Goal: Transaction & Acquisition: Purchase product/service

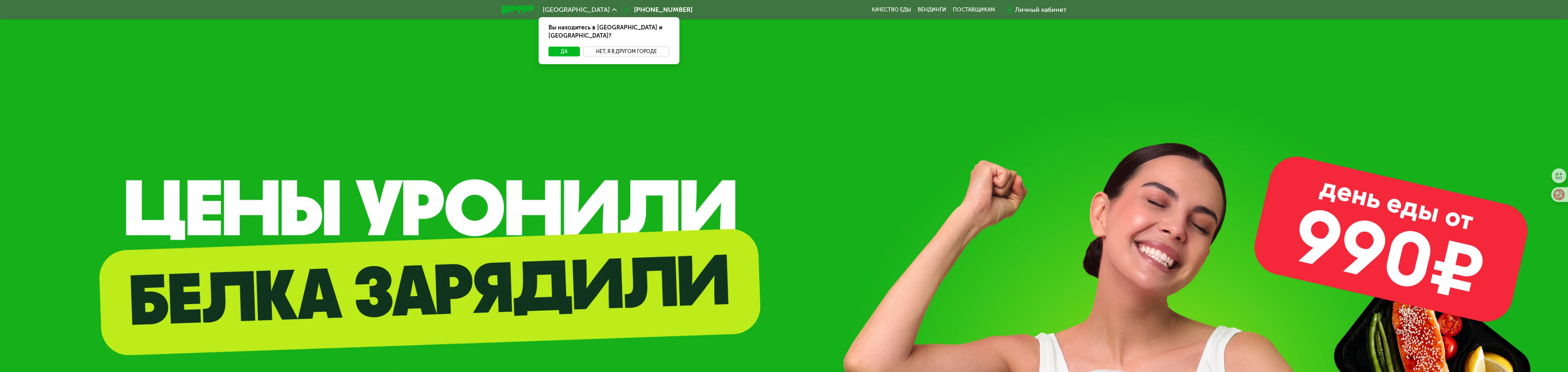
click at [615, 46] on button "Нет, я в другом городе" at bounding box center [625, 51] width 86 height 10
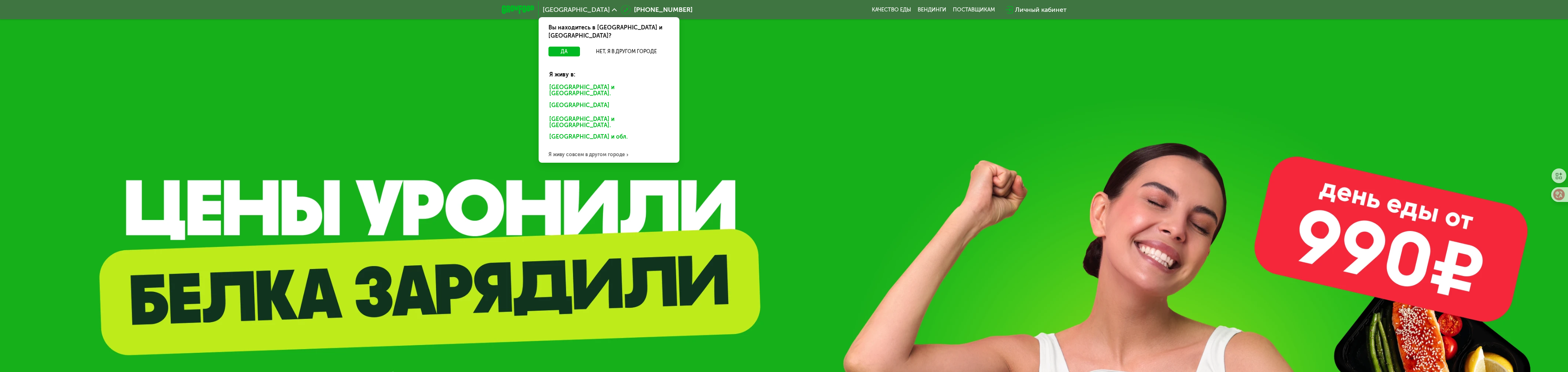
click at [615, 146] on div "Я живу совсем в другом городе" at bounding box center [609, 154] width 140 height 17
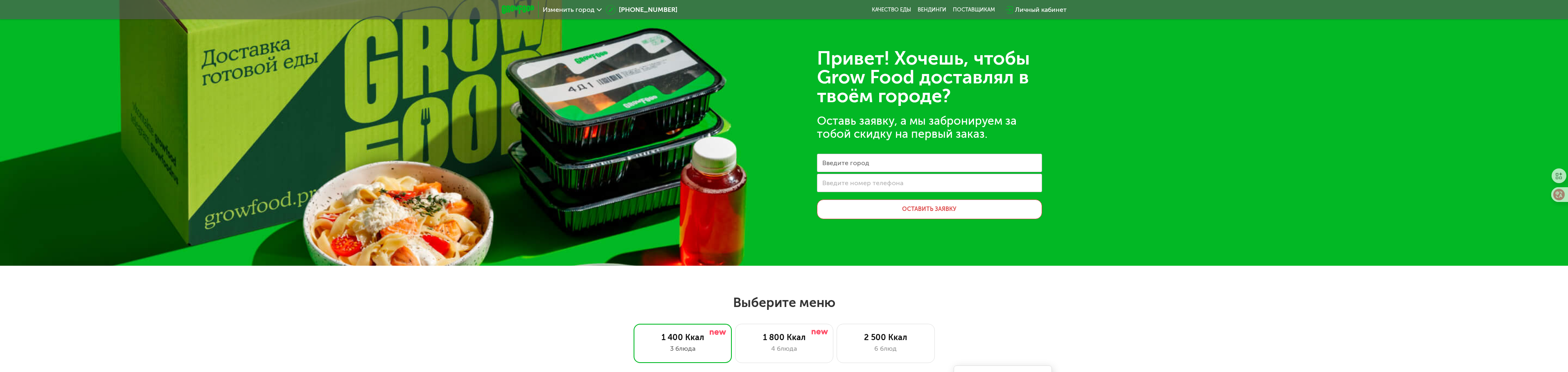
click at [594, 9] on div "Изменить город" at bounding box center [572, 10] width 59 height 7
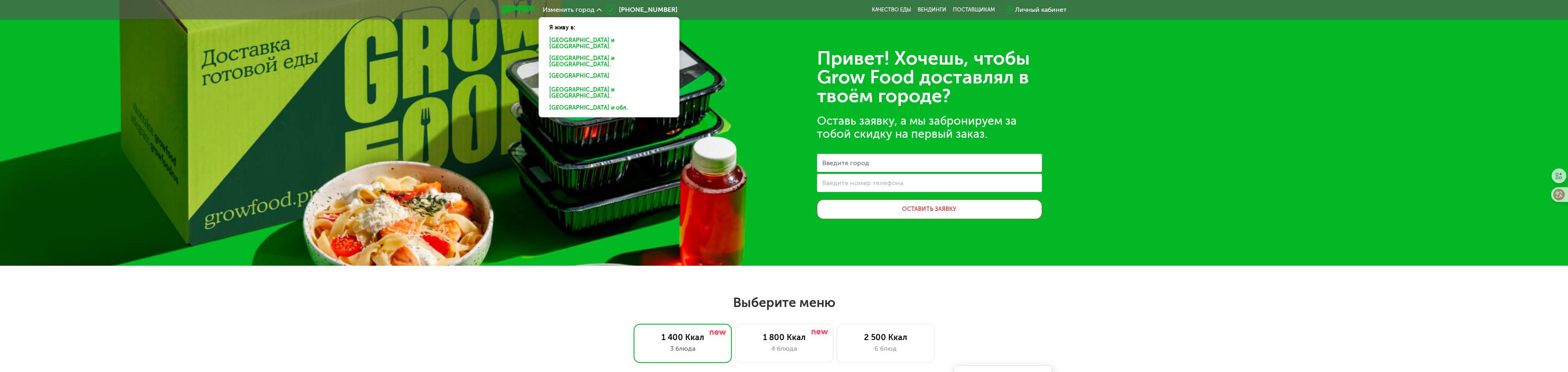
click at [490, 83] on div "Привет! Хочешь, чтобы Grow Food доставлял в твоём городе? Оставь заявку, а мы з…" at bounding box center [784, 132] width 1568 height 265
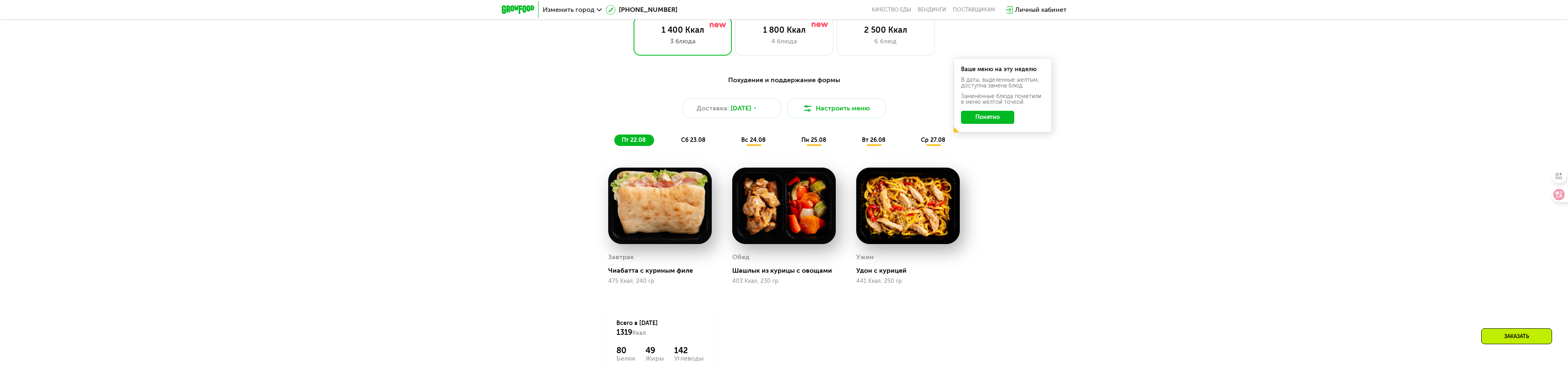
scroll to position [308, 0]
click at [834, 109] on button "Настроить меню" at bounding box center [836, 108] width 98 height 20
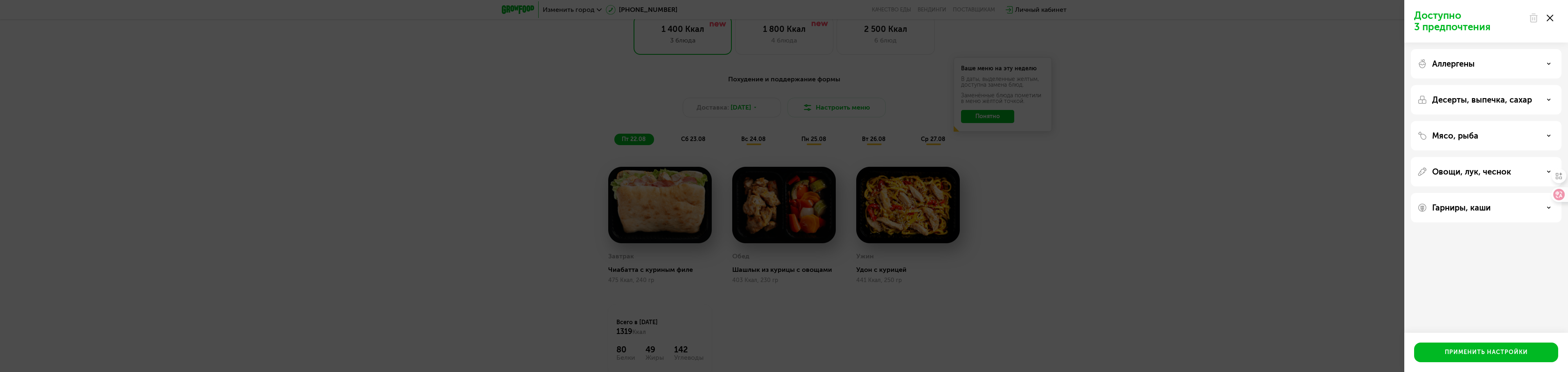
click at [1540, 101] on div "Десерты, выпечка, сахар" at bounding box center [1485, 100] width 137 height 10
click at [1549, 186] on div at bounding box center [1554, 175] width 19 height 23
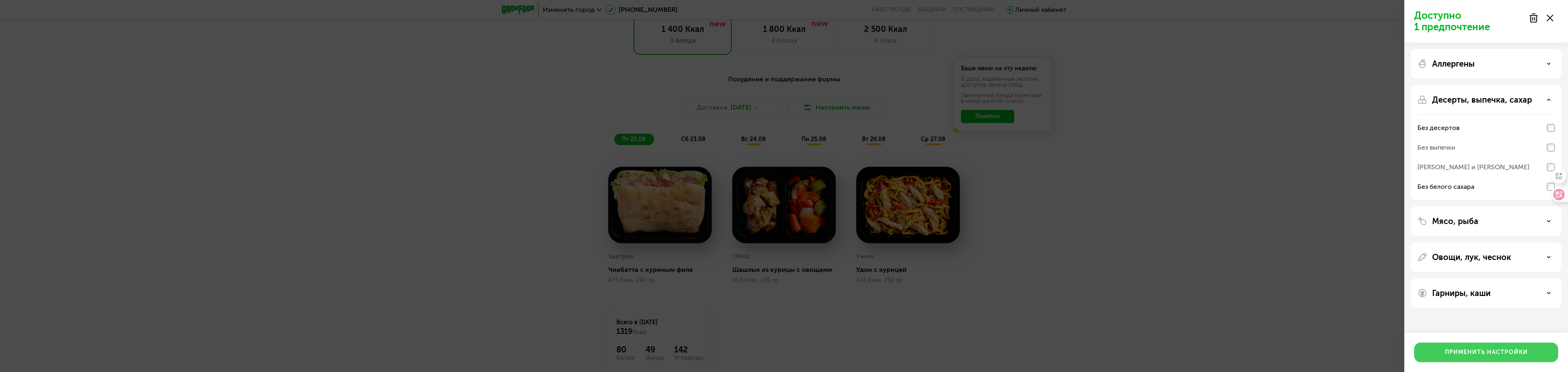
click at [1503, 347] on button "Применить настройки" at bounding box center [1486, 352] width 144 height 20
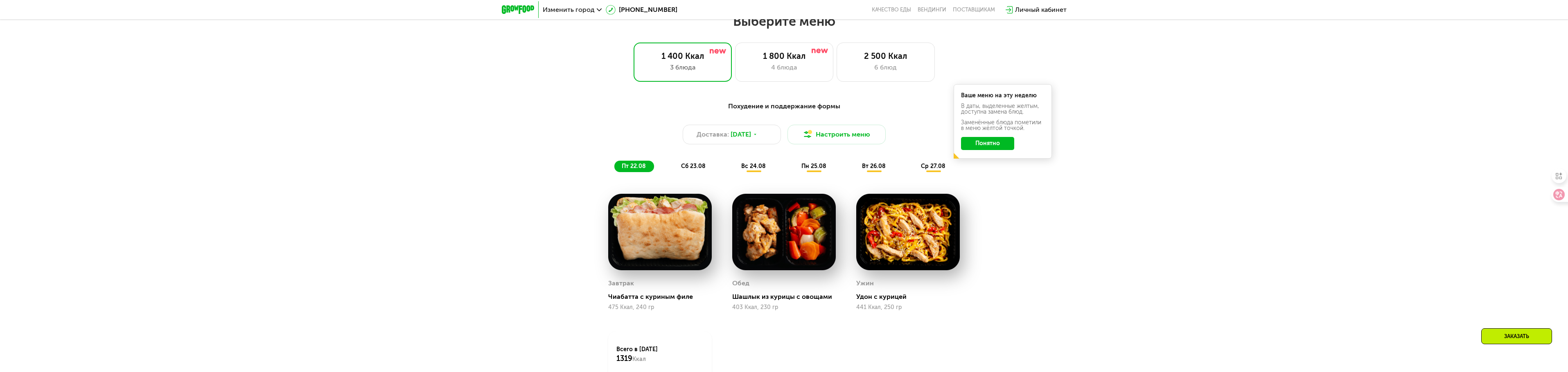
scroll to position [285, 0]
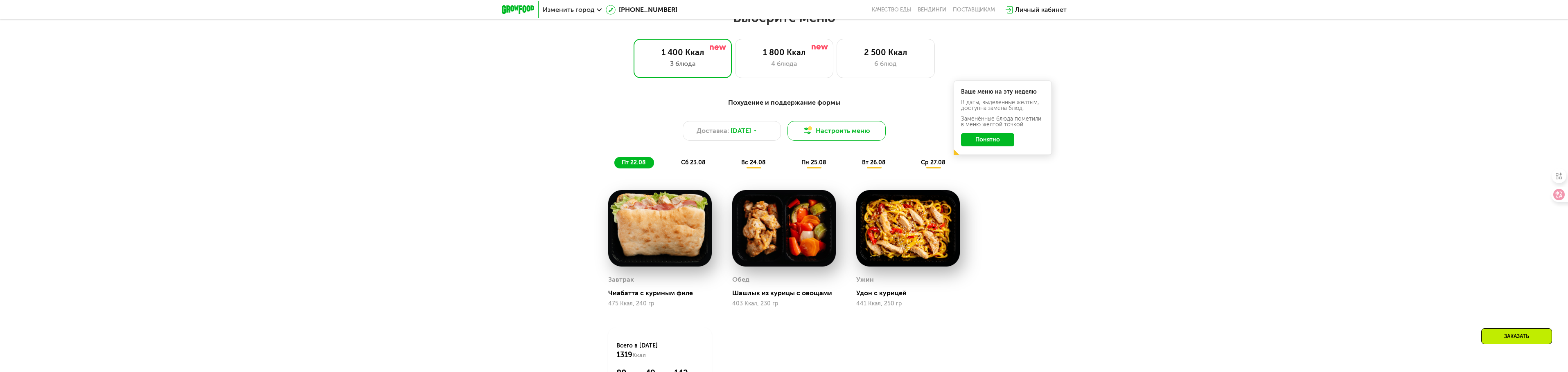
click at [837, 132] on button "Настроить меню" at bounding box center [836, 131] width 98 height 20
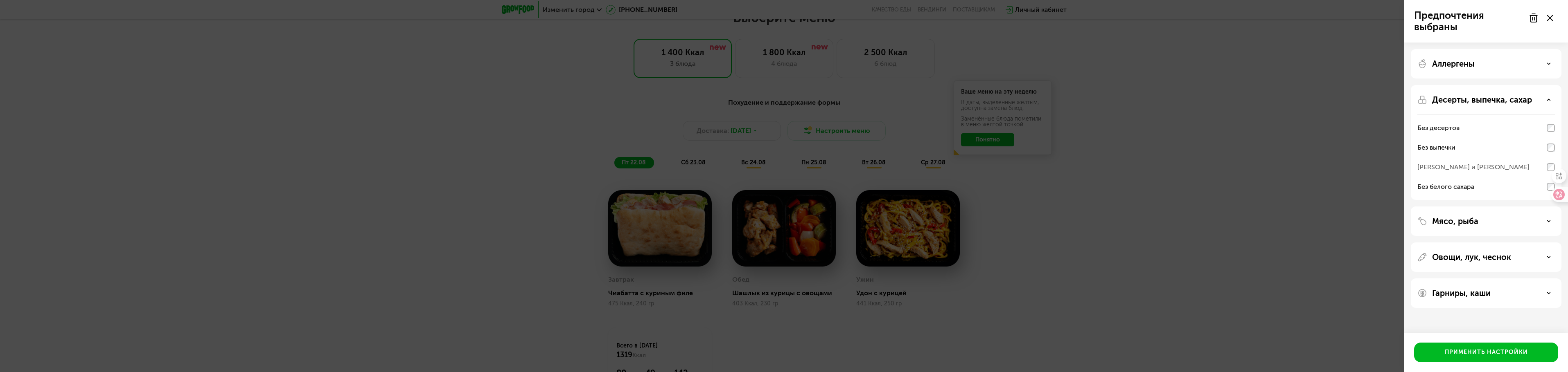
click at [1541, 177] on div "[PERSON_NAME] и [PERSON_NAME]" at bounding box center [1485, 186] width 137 height 20
click at [1484, 348] on div "Применить настройки" at bounding box center [1486, 352] width 83 height 8
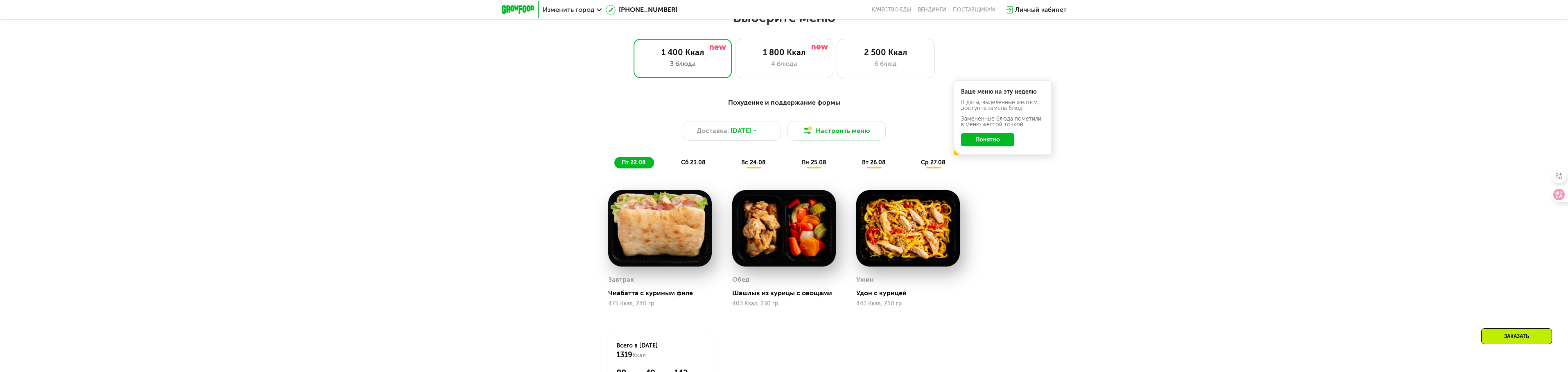
click at [1183, 180] on div "Похудение и поддержание формы Доставка: [DATE] Настроить меню пт 22.08 сб 23.08…" at bounding box center [784, 268] width 1568 height 366
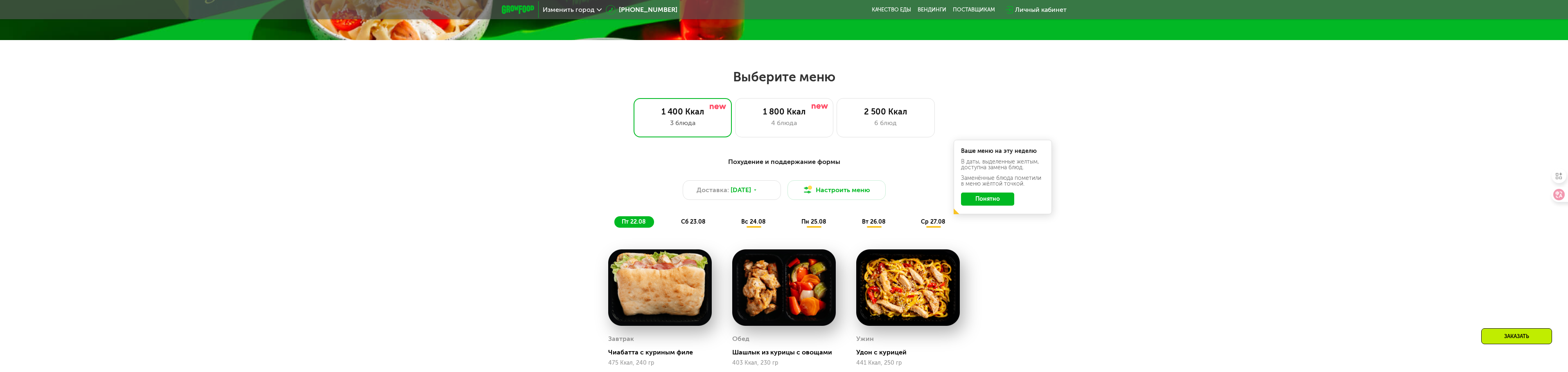
scroll to position [226, 0]
